Goal: Task Accomplishment & Management: Manage account settings

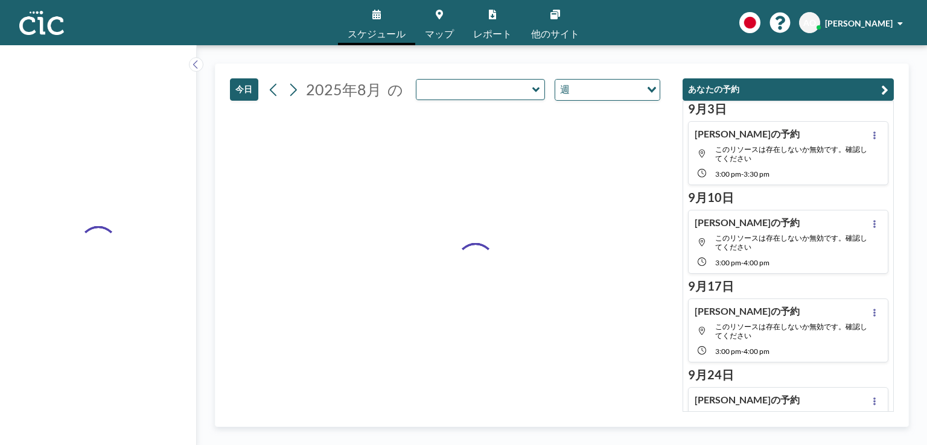
type input "Oboro"
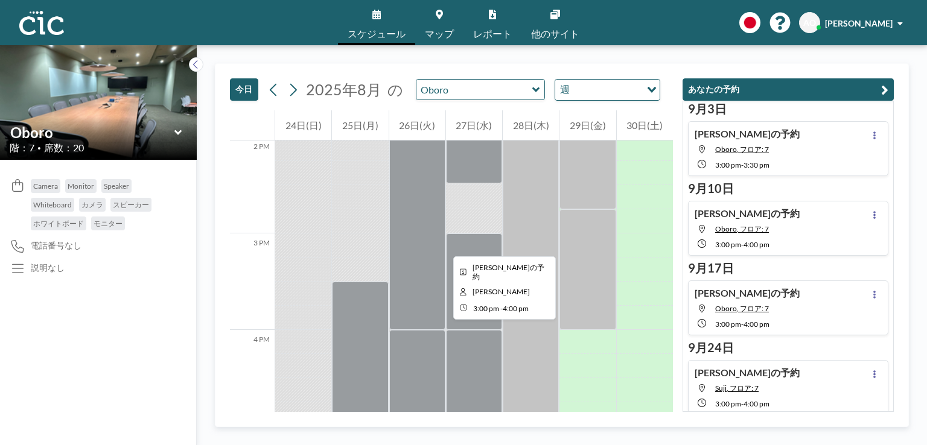
scroll to position [1292, 0]
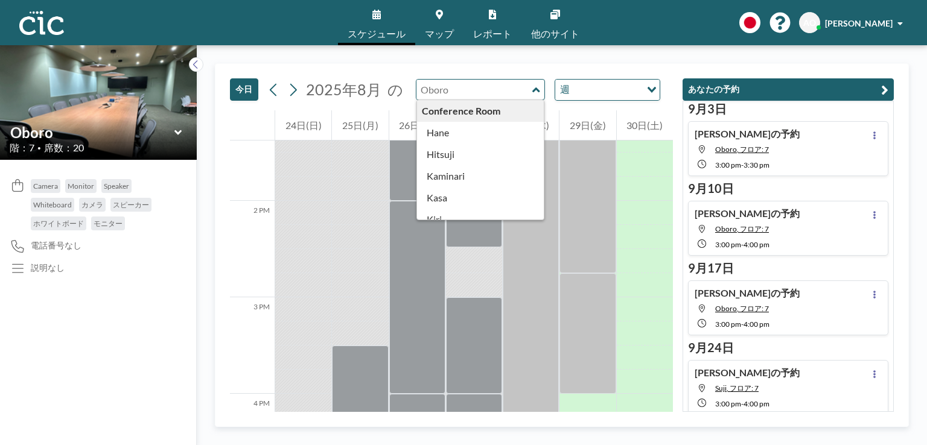
click at [477, 87] on input "text" at bounding box center [474, 90] width 116 height 20
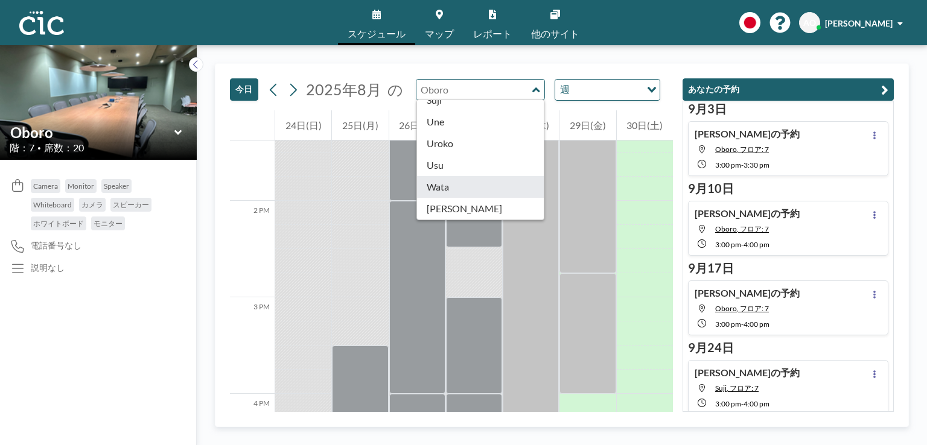
type input "Wata"
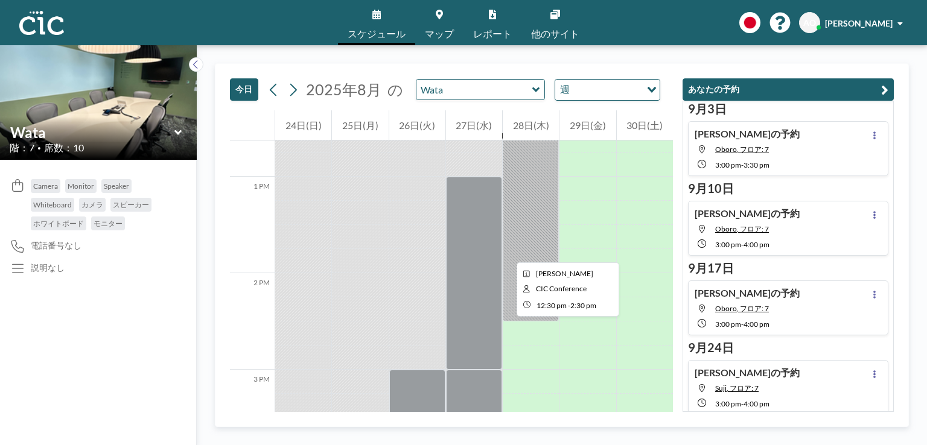
scroll to position [1309, 0]
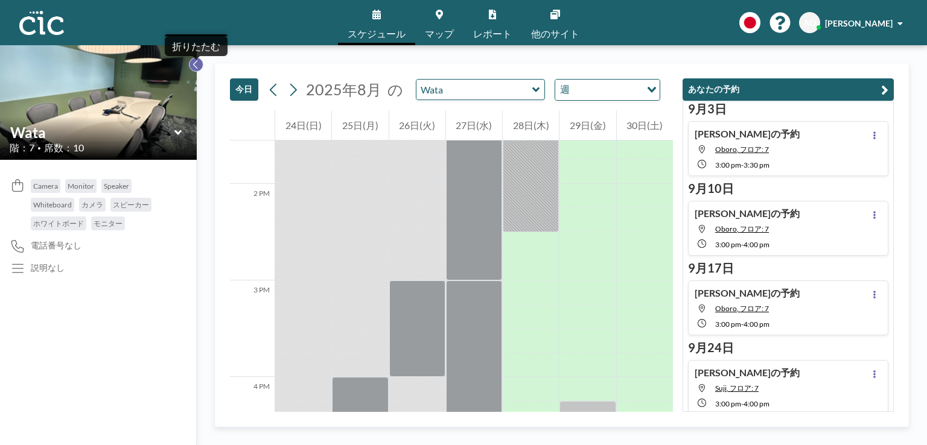
click at [196, 63] on icon at bounding box center [196, 65] width 8 height 12
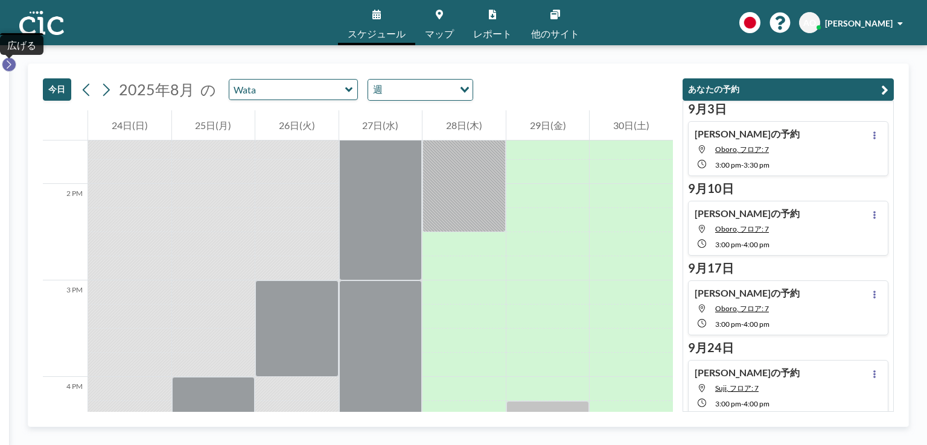
click at [7, 65] on icon at bounding box center [9, 65] width 8 height 12
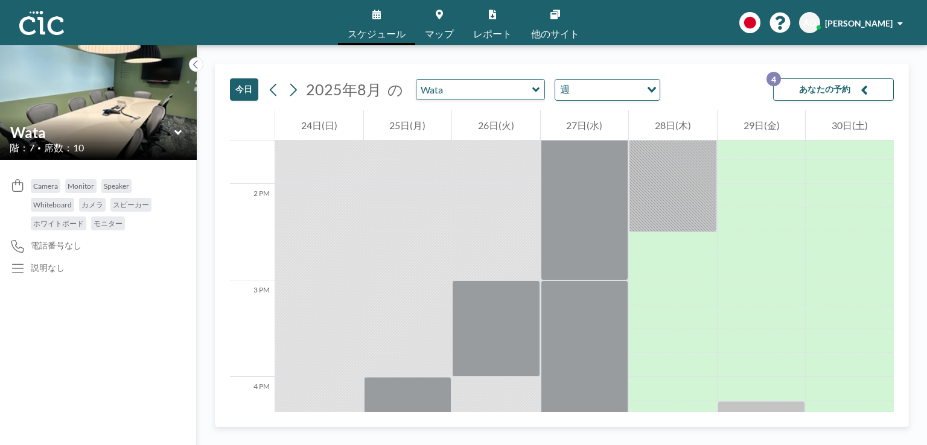
click at [56, 266] on div "説明なし" at bounding box center [48, 268] width 34 height 11
click at [375, 21] on link "スケジュール" at bounding box center [376, 22] width 77 height 45
click at [46, 30] on img at bounding box center [41, 23] width 45 height 24
click at [53, 24] on img at bounding box center [41, 23] width 45 height 24
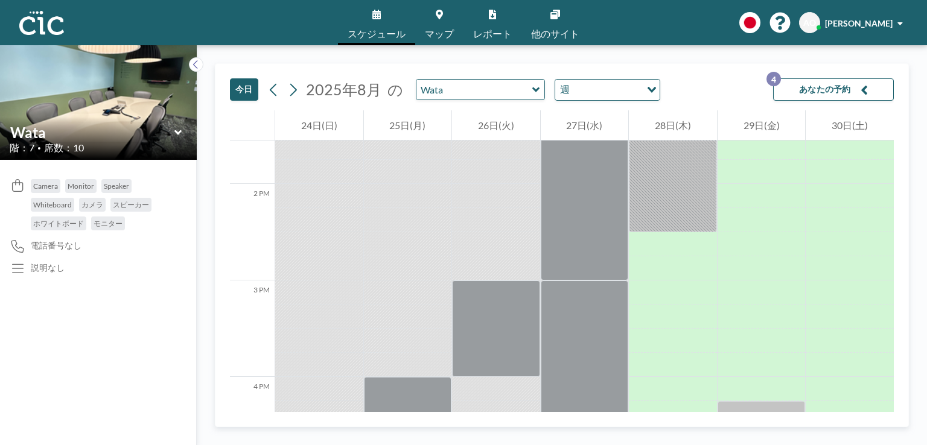
click at [532, 92] on icon at bounding box center [536, 90] width 8 height 12
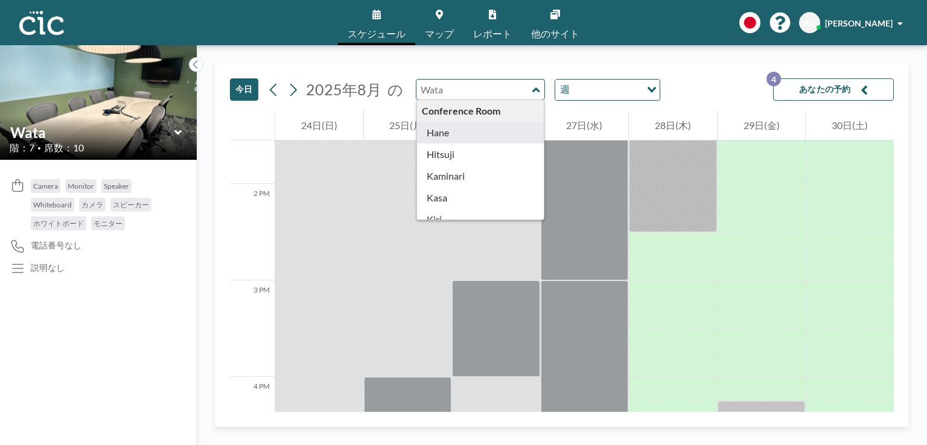
type input "Hane"
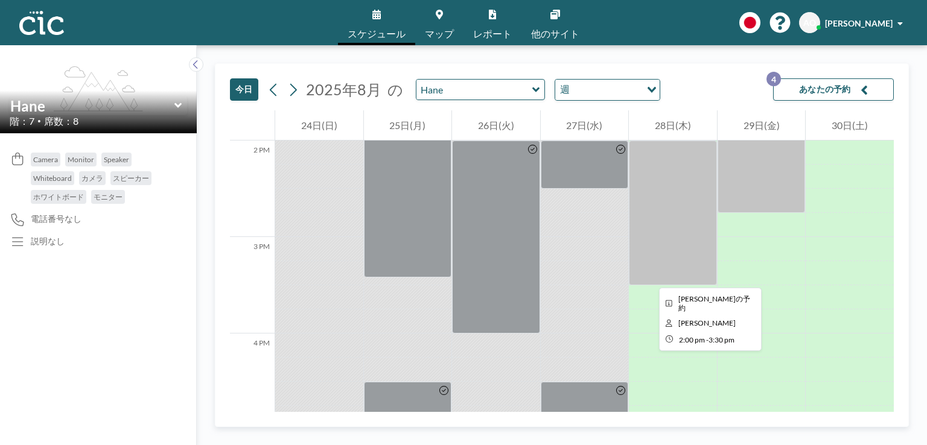
scroll to position [1354, 0]
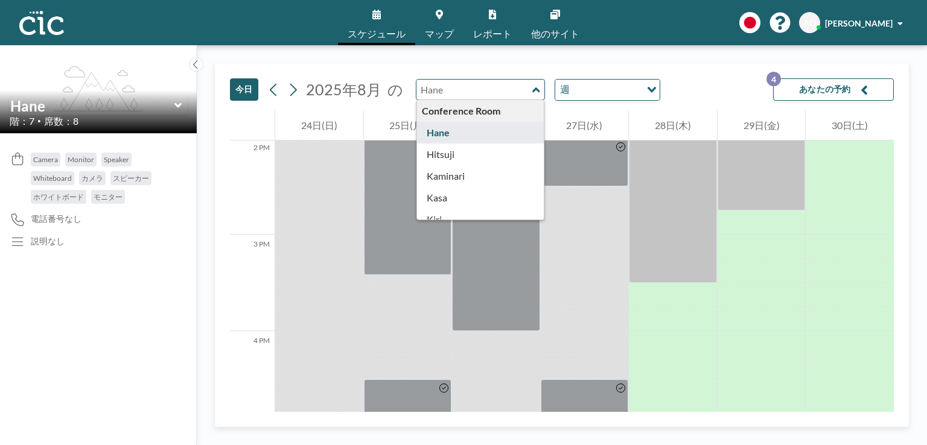
click at [447, 85] on input "text" at bounding box center [474, 90] width 116 height 20
type input "Une"
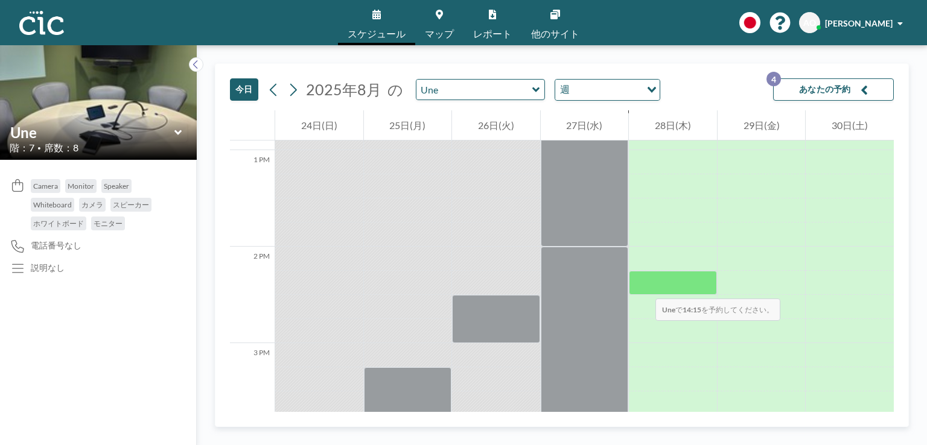
scroll to position [1253, 0]
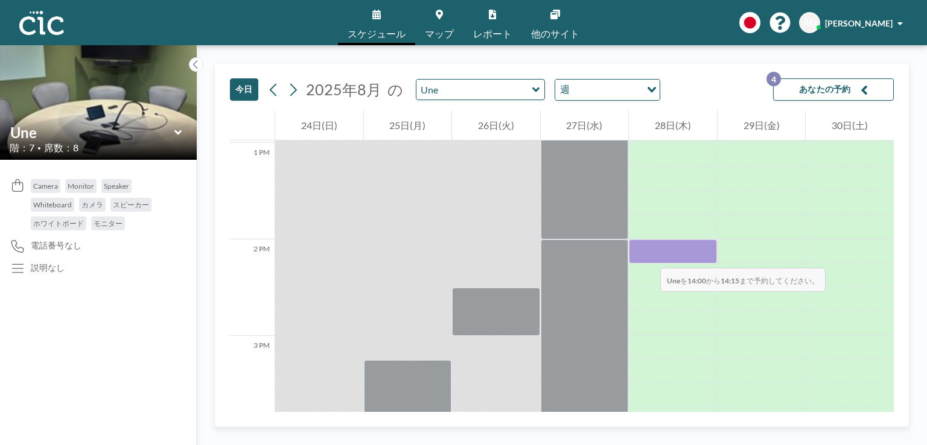
click at [648, 256] on div at bounding box center [673, 252] width 88 height 24
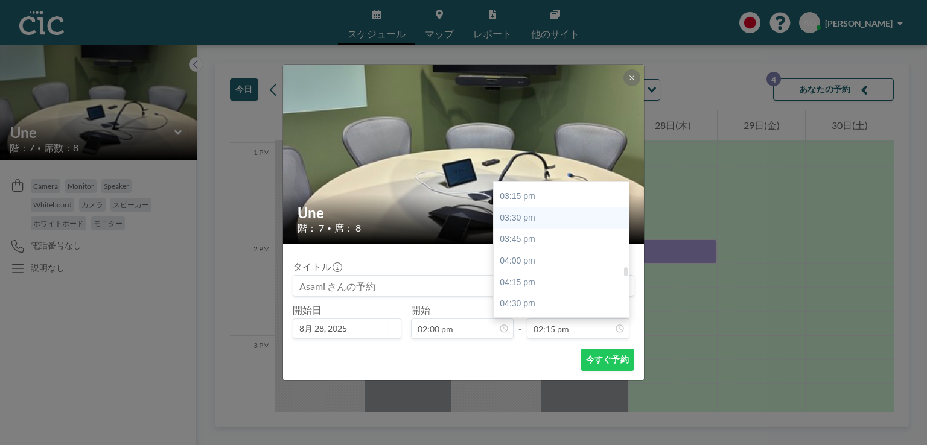
scroll to position [1309, 0]
click at [538, 263] on div "04:00 pm" at bounding box center [564, 260] width 141 height 22
type input "04:00 pm"
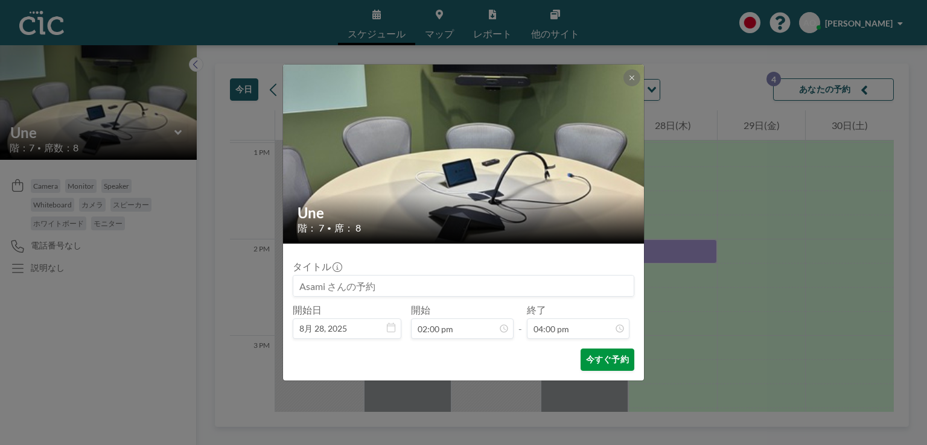
scroll to position [0, 0]
click at [592, 363] on button "今すぐ予約" at bounding box center [608, 360] width 54 height 22
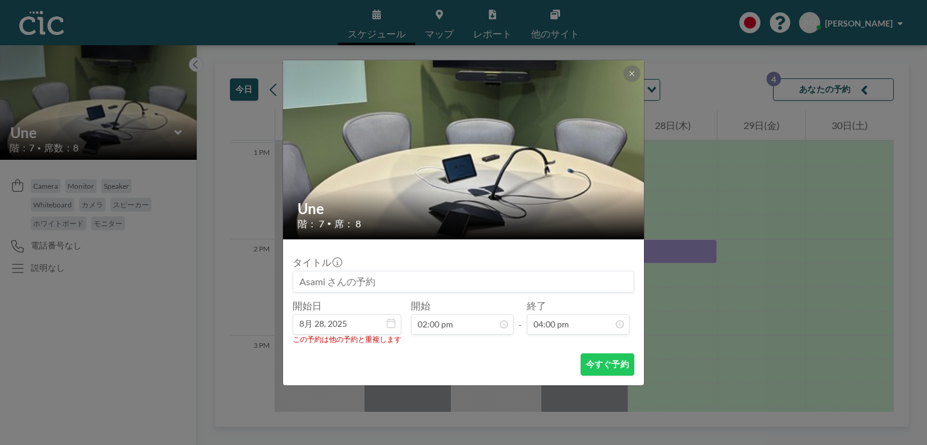
scroll to position [1375, 0]
click at [625, 71] on button at bounding box center [631, 73] width 17 height 17
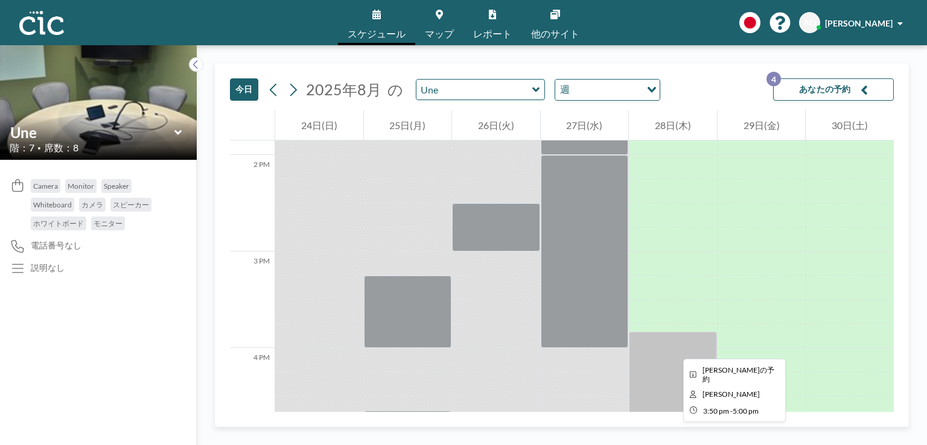
scroll to position [1342, 0]
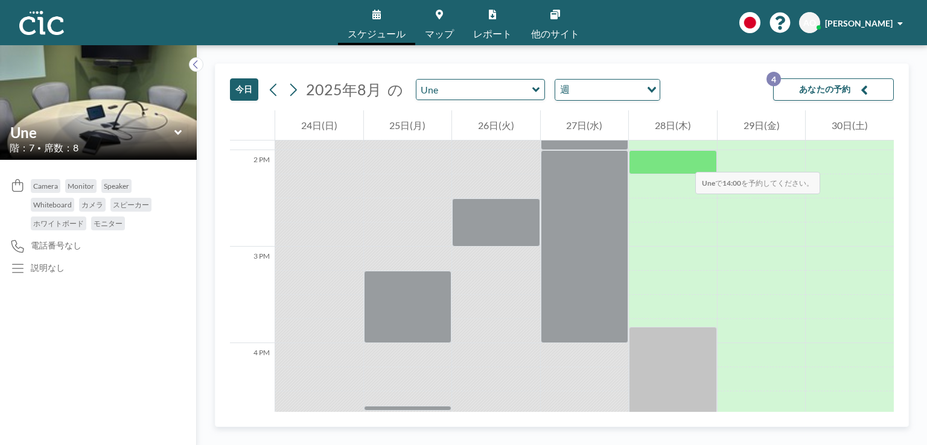
click at [683, 160] on div at bounding box center [673, 162] width 88 height 24
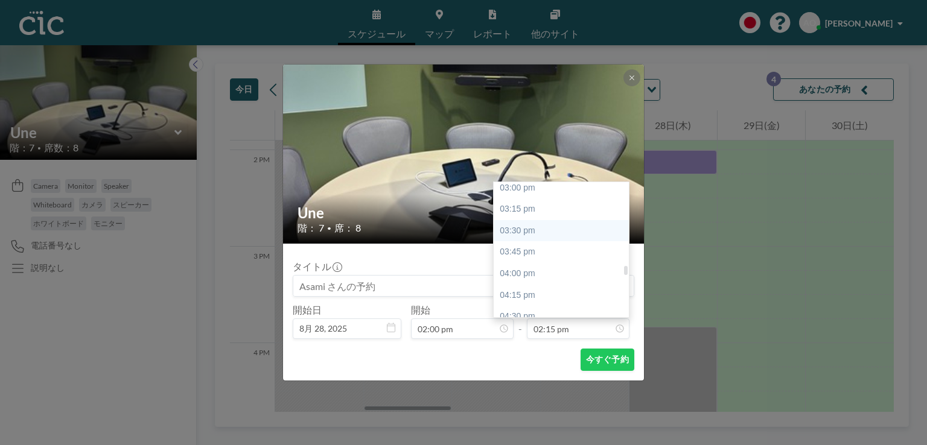
scroll to position [1294, 0]
click at [536, 272] on div "04:00 pm" at bounding box center [564, 274] width 141 height 22
type input "04:00 pm"
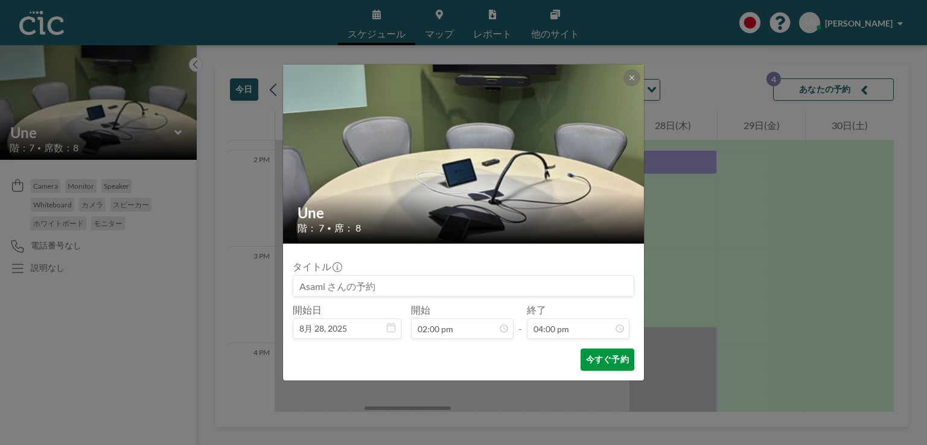
scroll to position [1375, 0]
click at [595, 361] on button "今すぐ予約" at bounding box center [608, 360] width 54 height 22
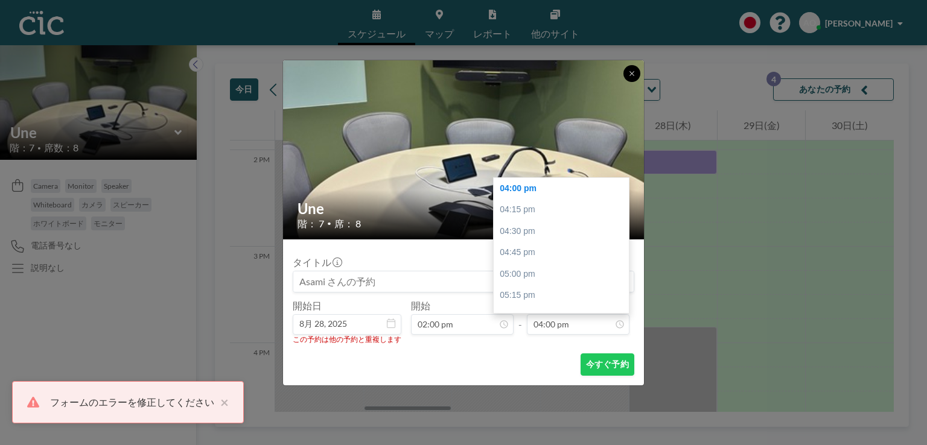
click at [630, 73] on icon at bounding box center [631, 73] width 7 height 7
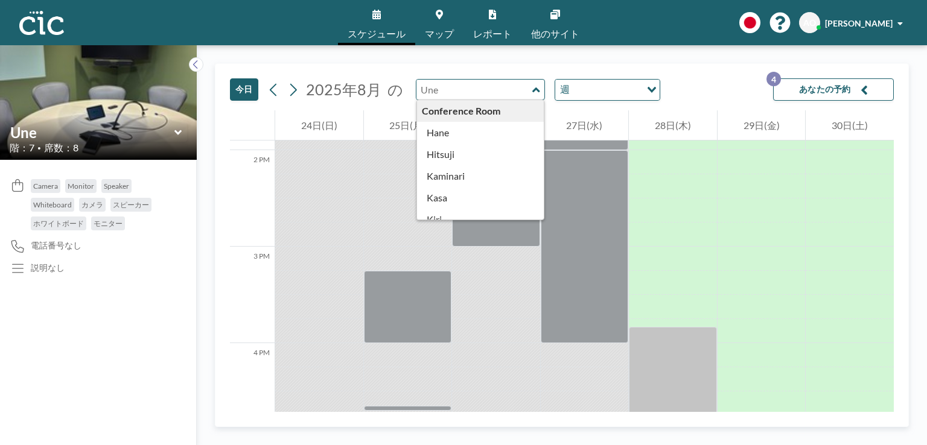
click at [454, 89] on input "text" at bounding box center [474, 90] width 116 height 20
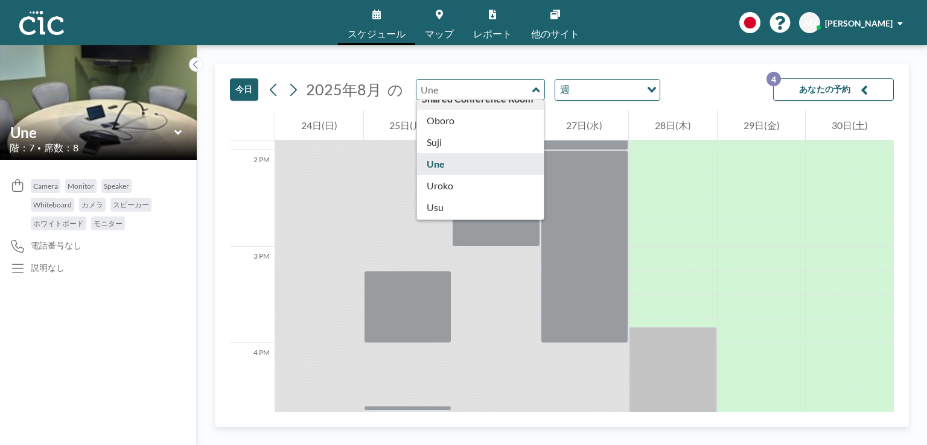
scroll to position [622, 0]
type input "Oboro"
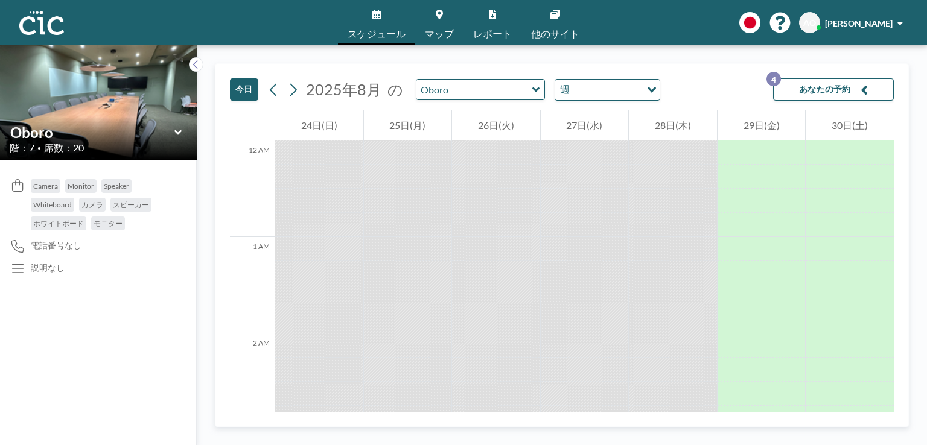
scroll to position [1183, 0]
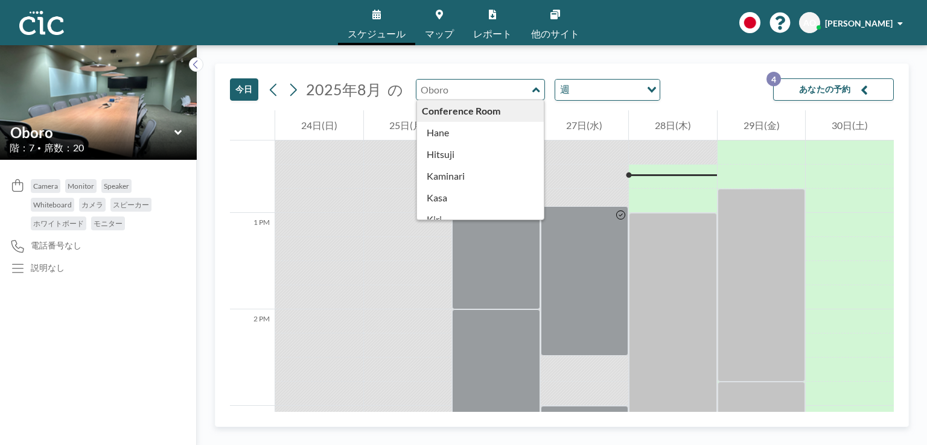
click at [466, 94] on input "text" at bounding box center [474, 90] width 116 height 20
type input "Suji"
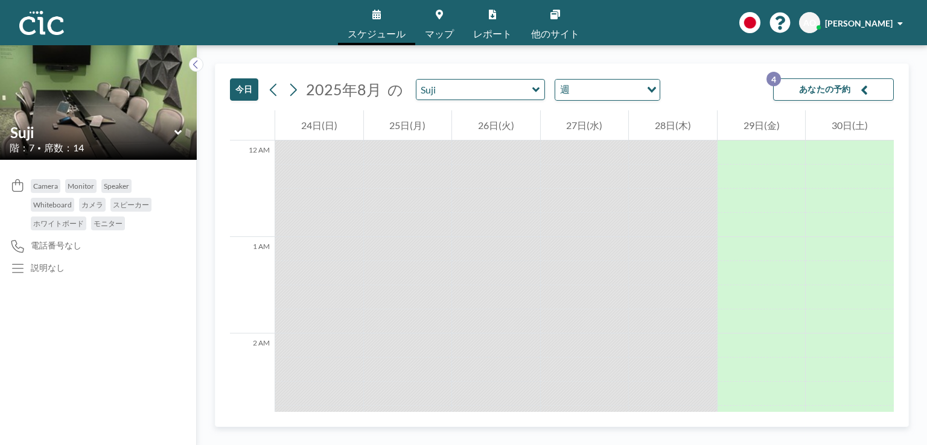
scroll to position [1183, 0]
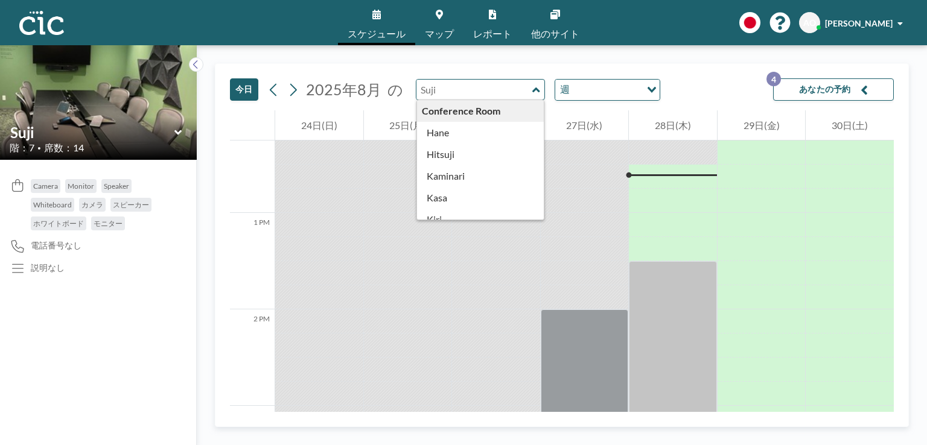
click at [505, 84] on input "text" at bounding box center [474, 90] width 116 height 20
type input "Hitsuji"
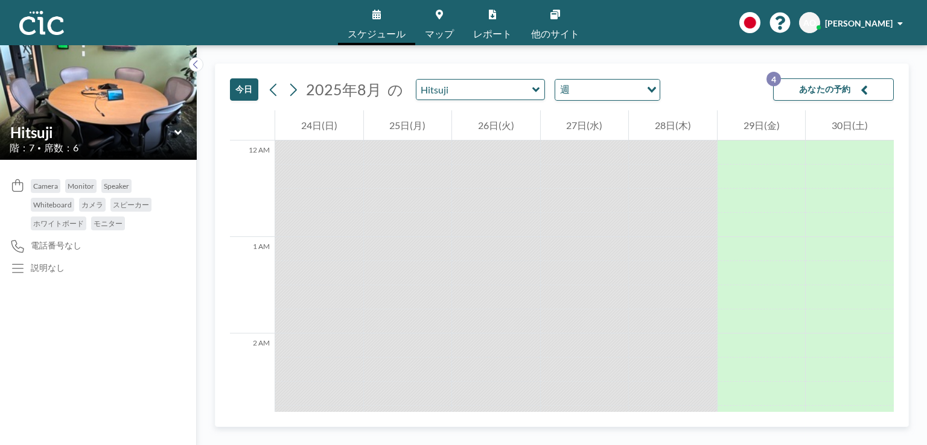
scroll to position [1183, 0]
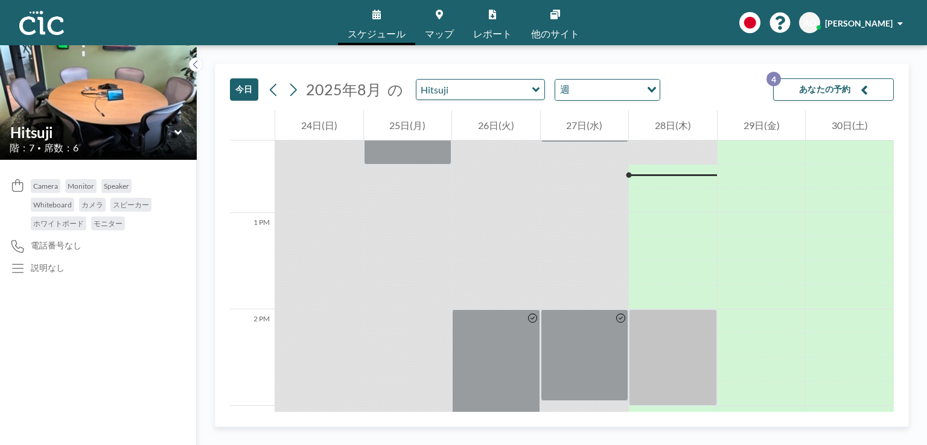
click at [532, 88] on icon at bounding box center [536, 90] width 8 height 12
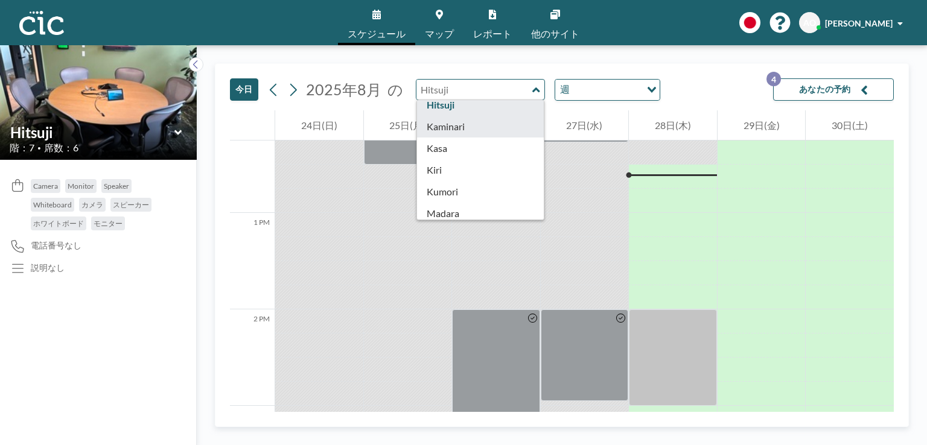
scroll to position [53, 0]
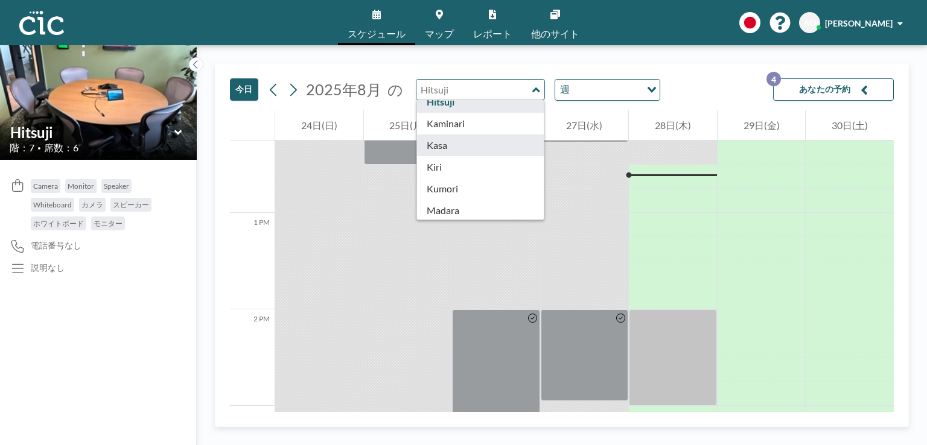
type input "Kasa"
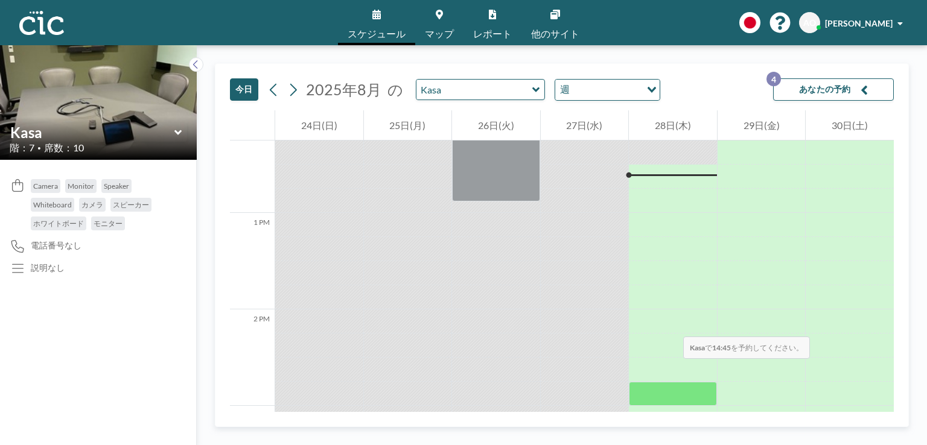
scroll to position [1251, 0]
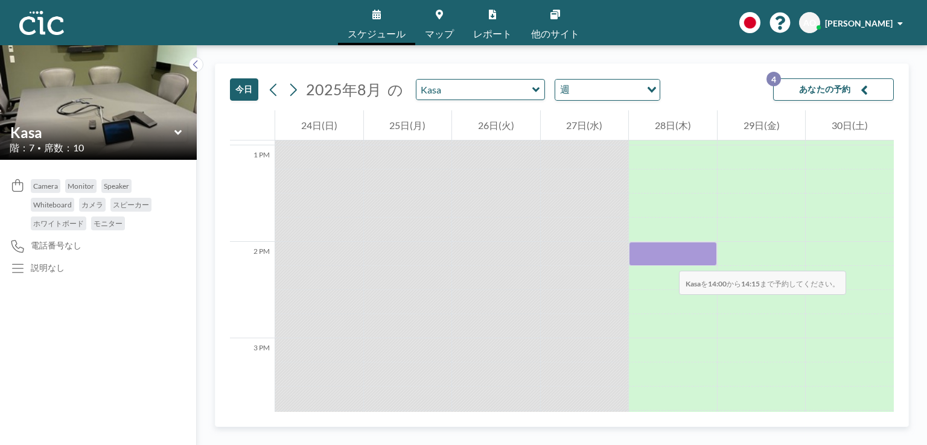
click at [667, 259] on div at bounding box center [673, 254] width 88 height 24
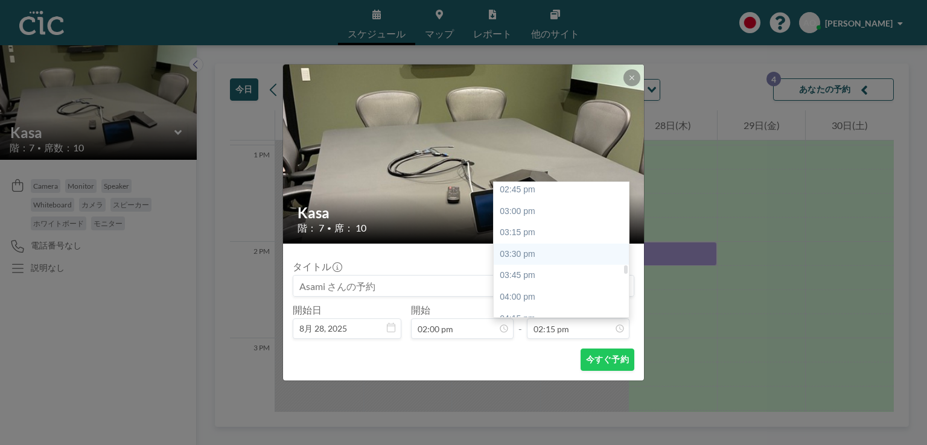
scroll to position [1275, 0]
click at [546, 284] on div "04:00 pm" at bounding box center [564, 293] width 141 height 22
type input "04:00 pm"
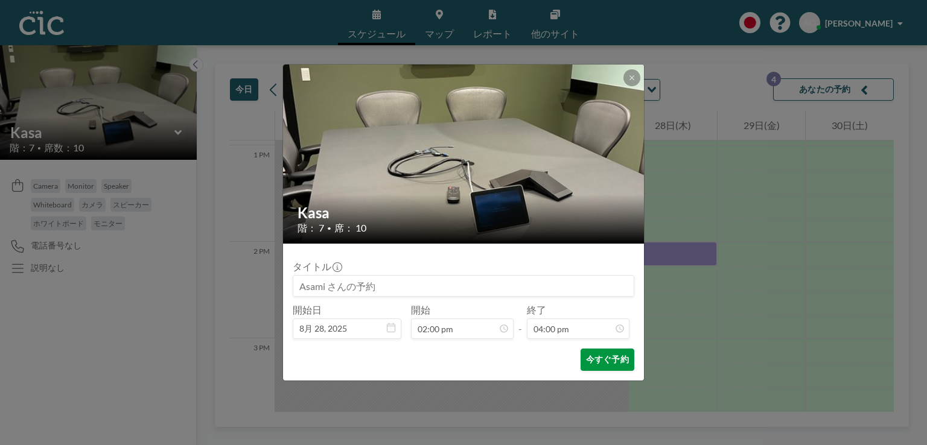
click at [599, 360] on button "今すぐ予約" at bounding box center [608, 360] width 54 height 22
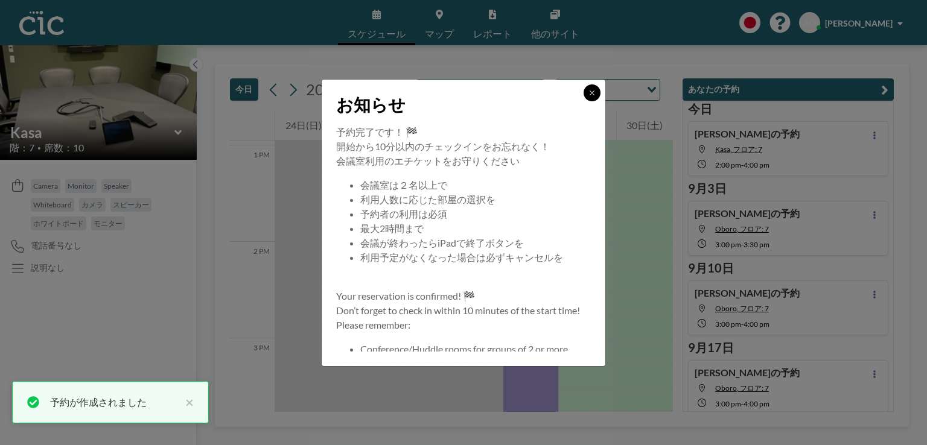
click at [593, 95] on icon at bounding box center [591, 92] width 7 height 7
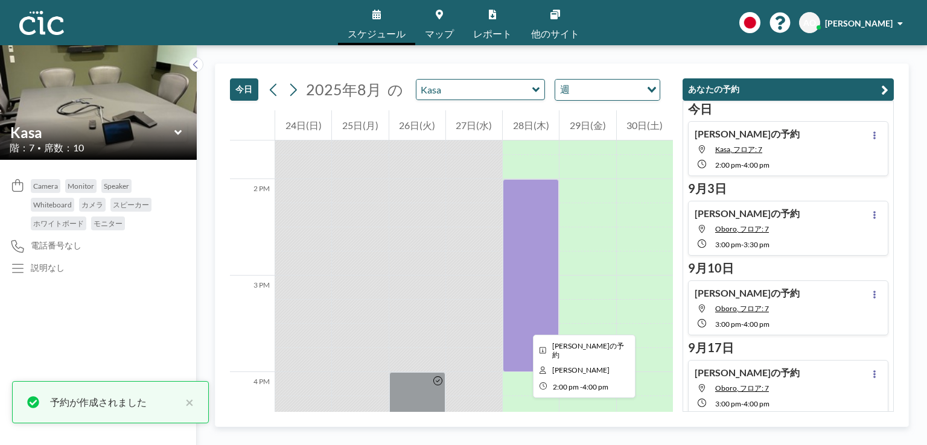
scroll to position [1323, 0]
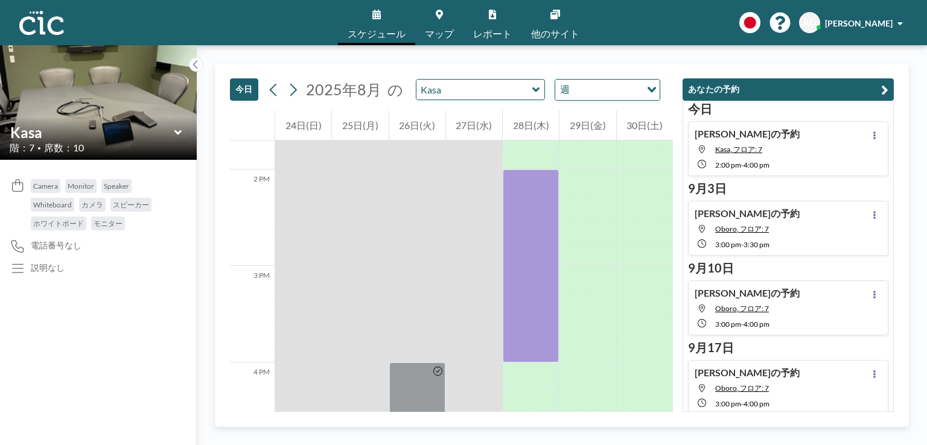
click at [447, 30] on span "マップ" at bounding box center [439, 34] width 29 height 10
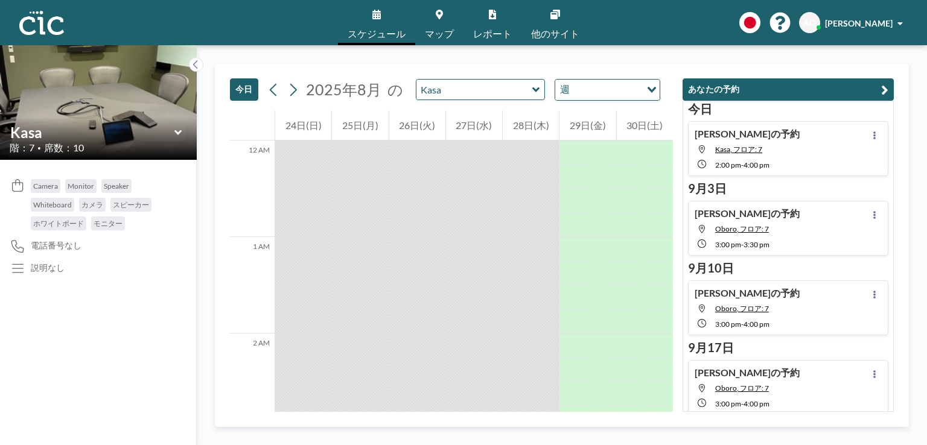
scroll to position [1183, 0]
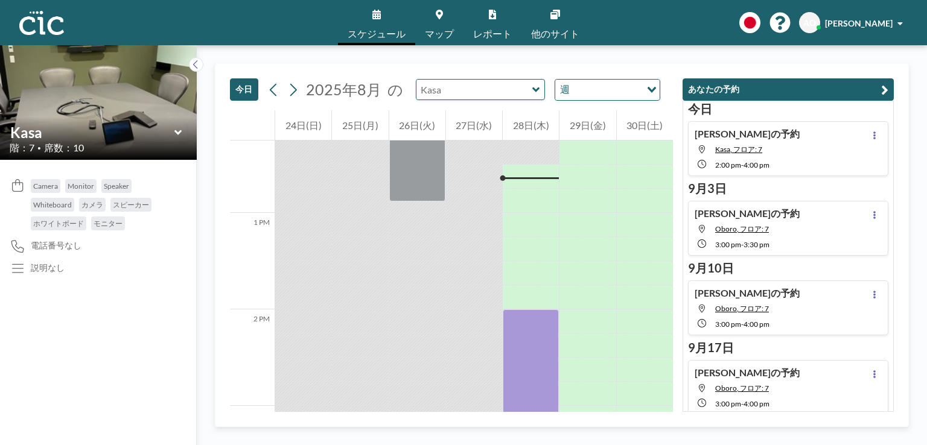
click at [436, 80] on input "text" at bounding box center [474, 90] width 116 height 20
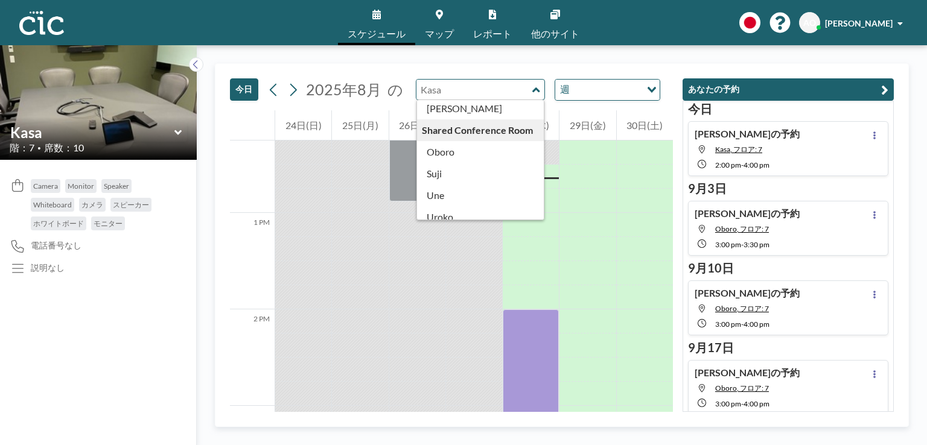
scroll to position [669, 0]
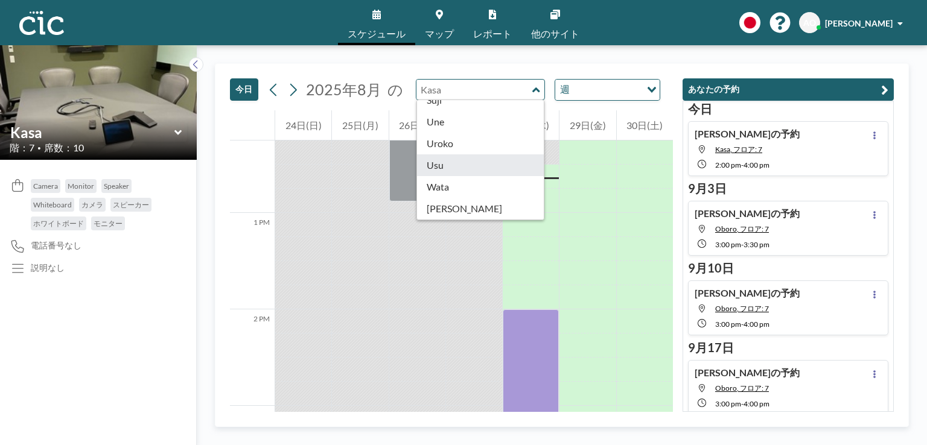
type input "Usu"
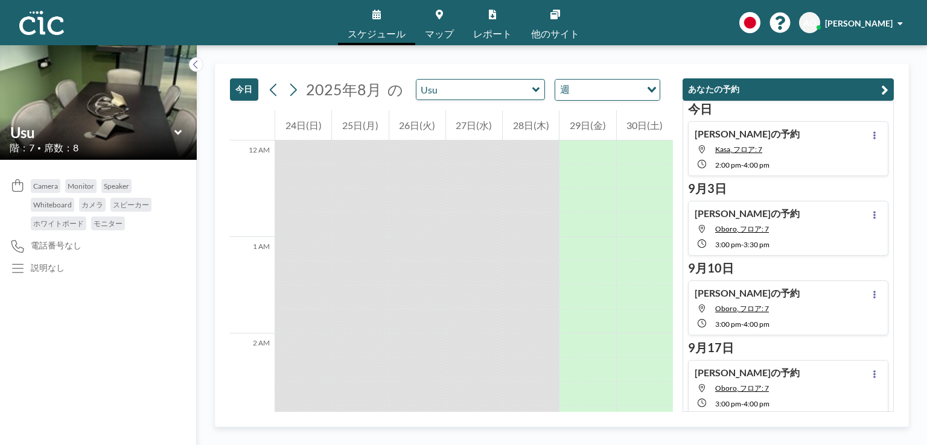
scroll to position [1183, 0]
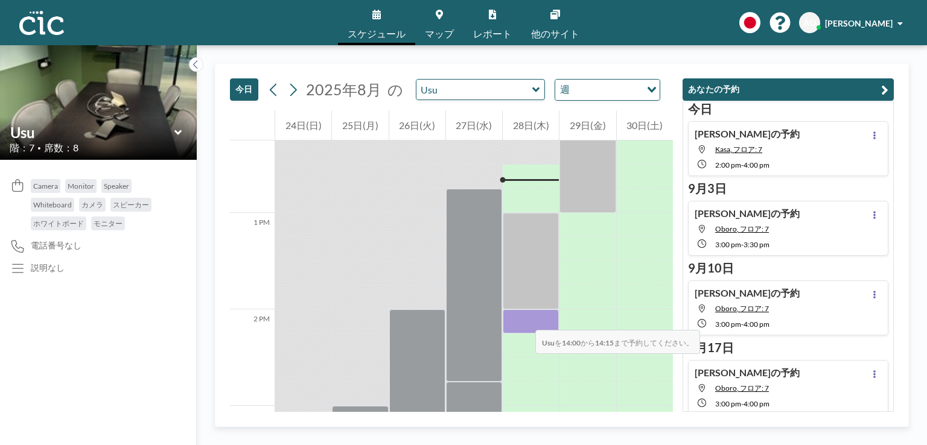
click at [523, 318] on div at bounding box center [531, 322] width 56 height 24
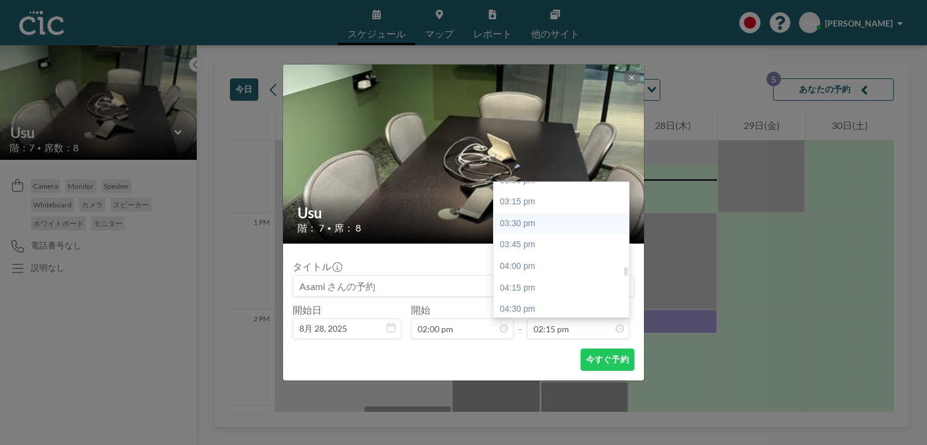
scroll to position [1303, 0]
click at [540, 267] on div "04:00 pm" at bounding box center [564, 265] width 141 height 22
type input "04:00 pm"
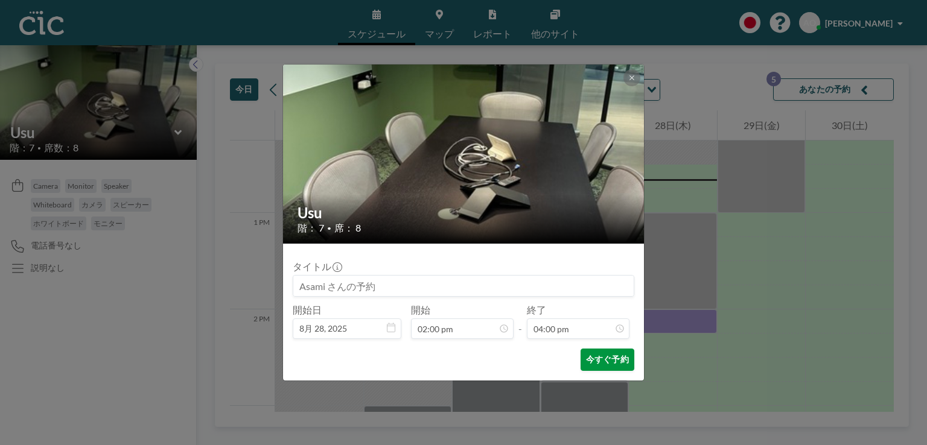
scroll to position [1375, 0]
click at [593, 360] on button "今すぐ予約" at bounding box center [608, 360] width 54 height 22
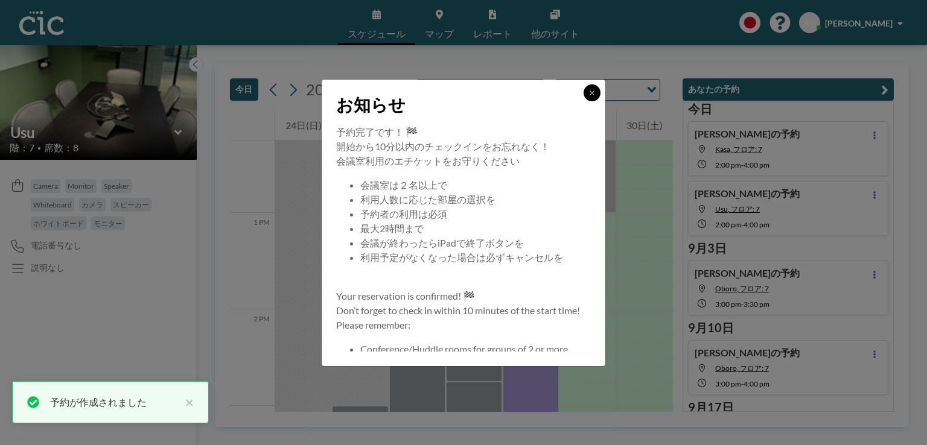
click at [586, 91] on button at bounding box center [592, 92] width 17 height 17
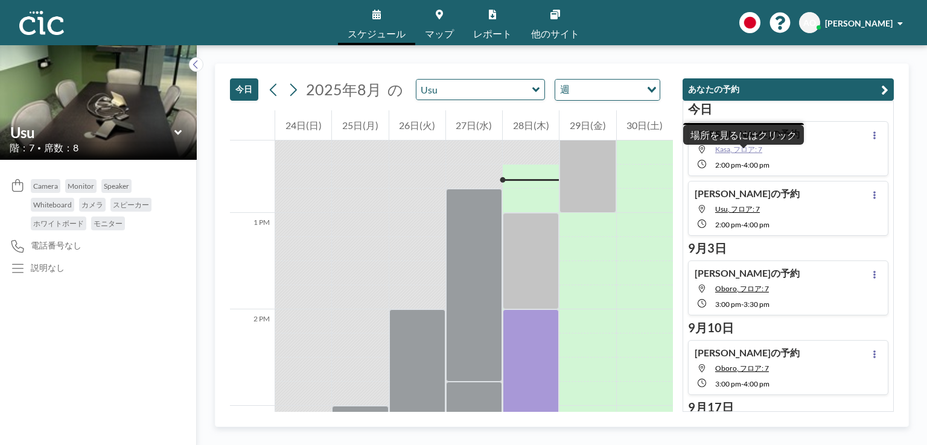
click at [724, 150] on span "Kasa, フロア: 7" at bounding box center [738, 149] width 47 height 9
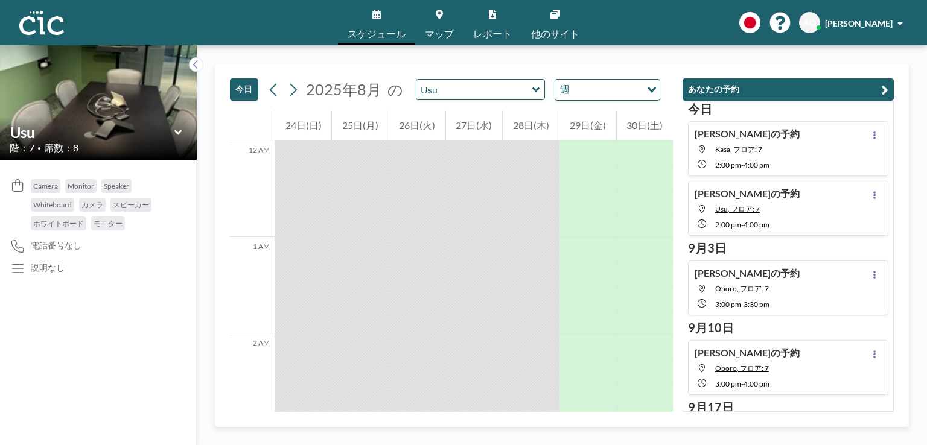
scroll to position [1183, 0]
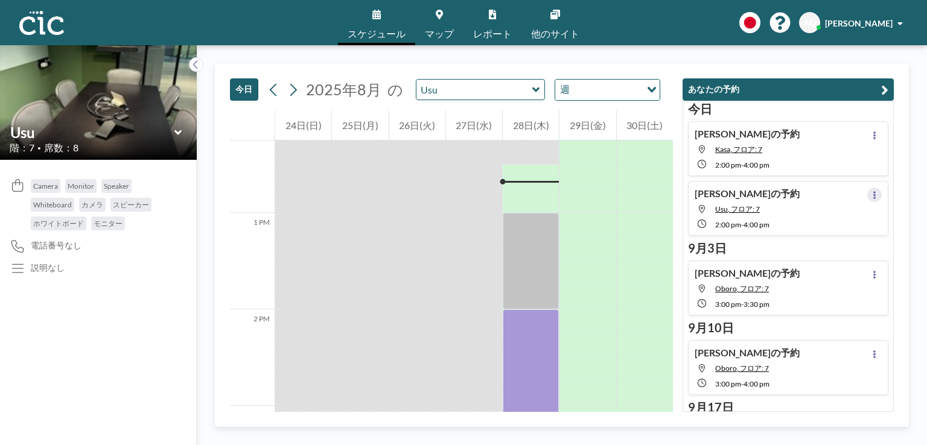
click at [873, 199] on icon at bounding box center [874, 195] width 2 height 8
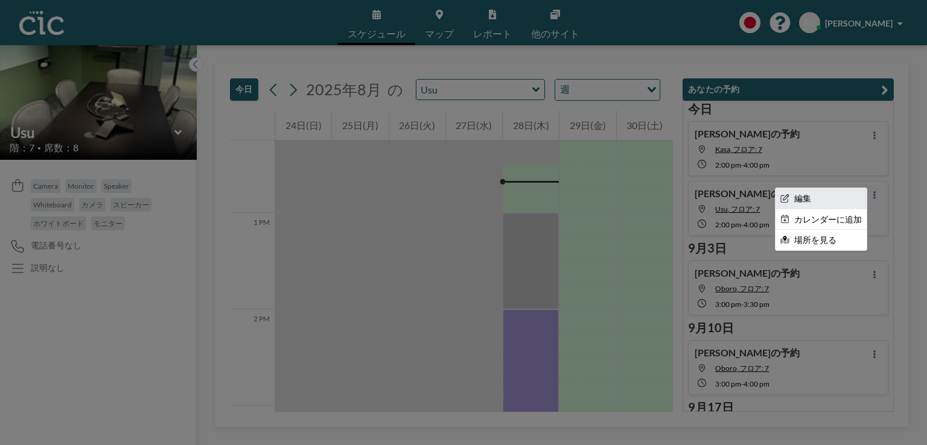
click at [834, 199] on li "編集" at bounding box center [821, 198] width 91 height 21
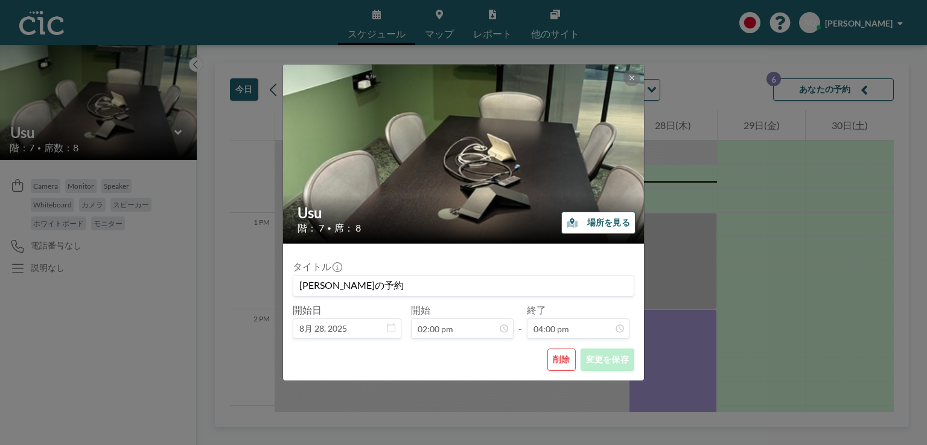
scroll to position [1375, 0]
click at [556, 363] on button "削除" at bounding box center [561, 360] width 28 height 22
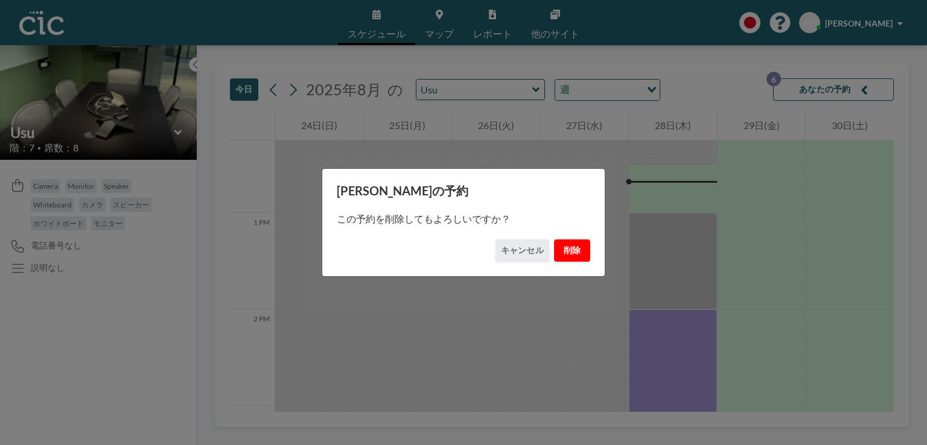
click at [579, 255] on button "削除" at bounding box center [572, 251] width 36 height 22
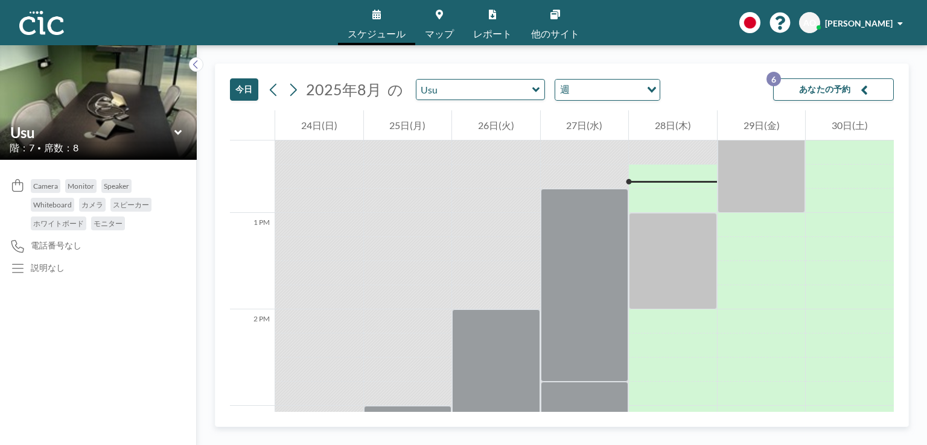
click at [22, 25] on img at bounding box center [41, 23] width 45 height 24
click at [37, 25] on img at bounding box center [41, 23] width 45 height 24
click at [51, 24] on img at bounding box center [41, 23] width 45 height 24
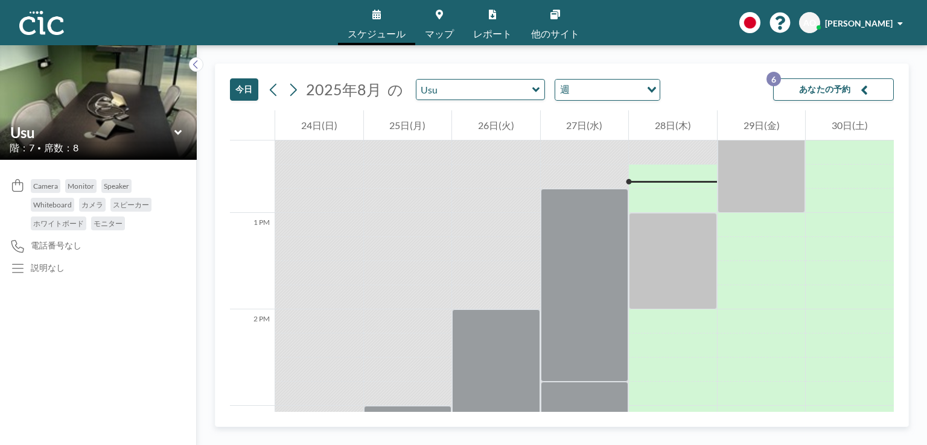
click at [878, 24] on span "[PERSON_NAME]" at bounding box center [859, 23] width 68 height 10
click at [633, 27] on div "スケジュール マップ レポート 他のサイト English Polski 日本語 Española AO [PERSON_NAME] プロフィール ログアウト" at bounding box center [463, 22] width 927 height 45
click at [794, 92] on button "あなたの予約 6" at bounding box center [833, 89] width 121 height 22
